Goal: Task Accomplishment & Management: Use online tool/utility

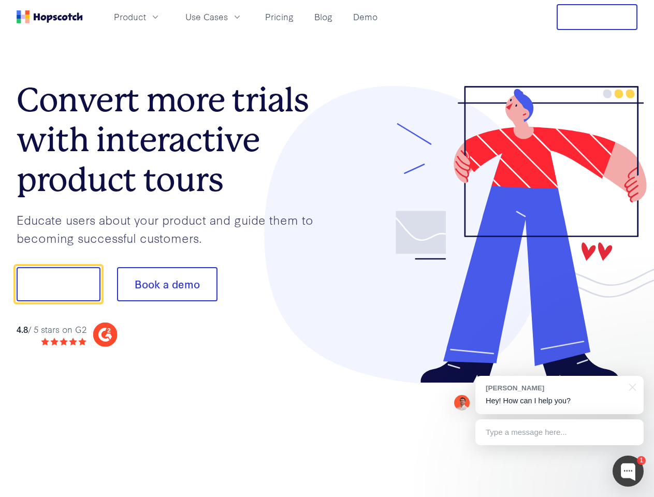
click at [327, 249] on div at bounding box center [482, 235] width 311 height 298
click at [146, 17] on span "Product" at bounding box center [130, 16] width 32 height 13
click at [228, 17] on span "Use Cases" at bounding box center [206, 16] width 42 height 13
click at [597, 17] on button "Free Trial" at bounding box center [597, 17] width 81 height 26
click at [58, 284] on button "Show me!" at bounding box center [59, 284] width 84 height 34
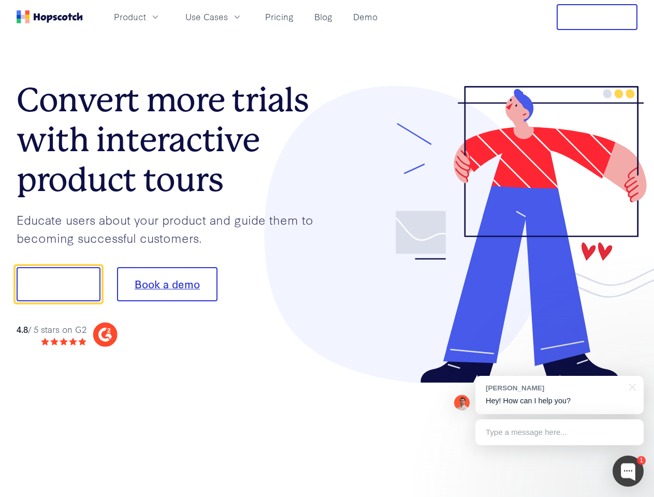
click at [167, 284] on button "Book a demo" at bounding box center [167, 284] width 100 height 34
click at [628, 471] on div at bounding box center [628, 471] width 31 height 31
click at [559, 395] on div "[PERSON_NAME] Hey! How can I help you?" at bounding box center [559, 395] width 168 height 38
click at [631, 386] on div at bounding box center [631, 386] width 26 height 21
click at [559, 432] on div at bounding box center [547, 282] width 194 height 345
